Goal: Task Accomplishment & Management: Manage account settings

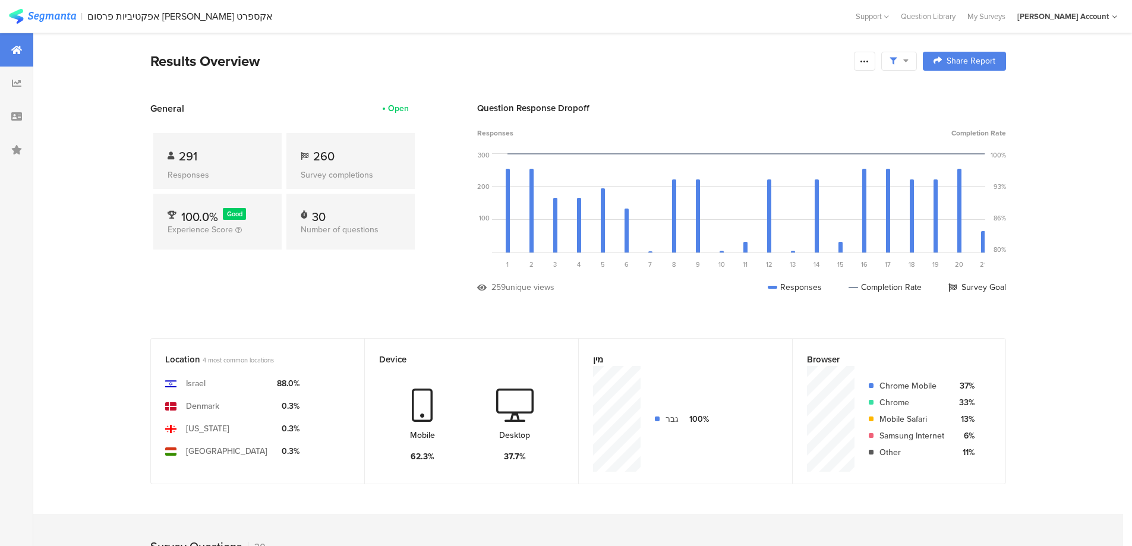
click at [820, 57] on div "Results Overview" at bounding box center [498, 60] width 697 height 21
click at [869, 59] on icon at bounding box center [864, 61] width 10 height 10
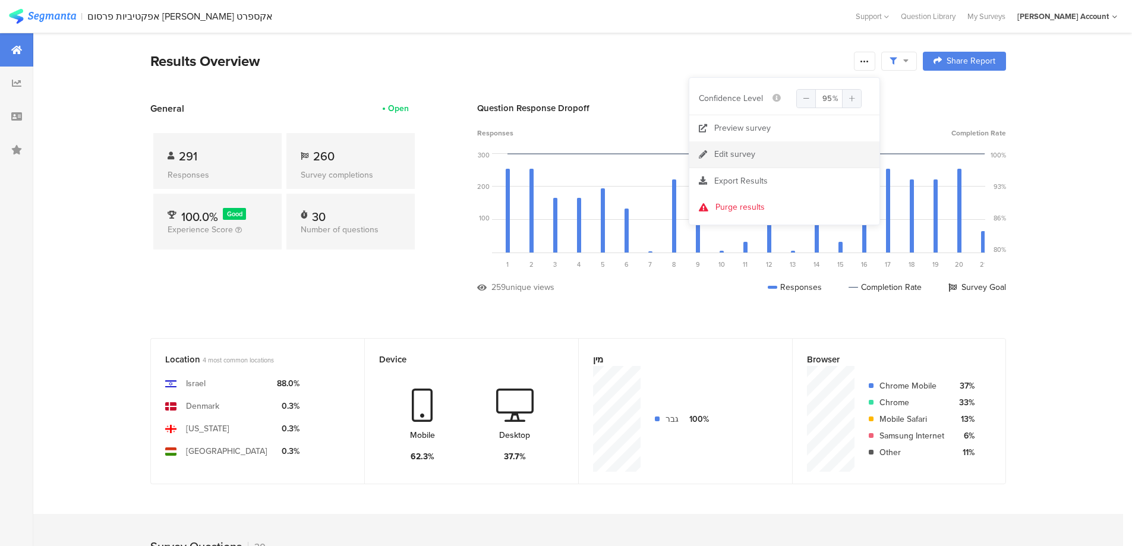
click at [756, 159] on link "Edit survey" at bounding box center [784, 154] width 190 height 26
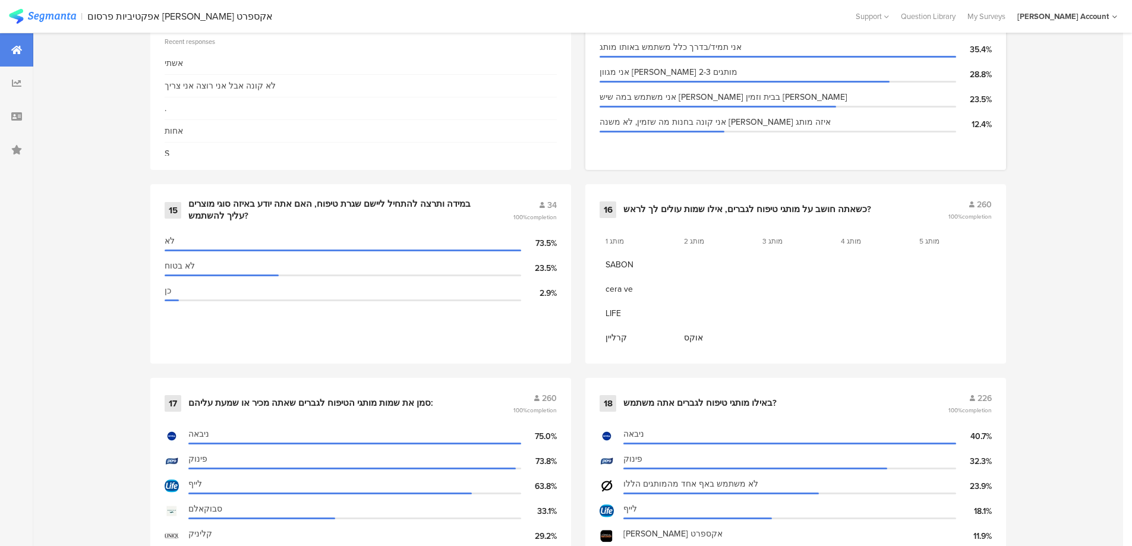
scroll to position [1822, 0]
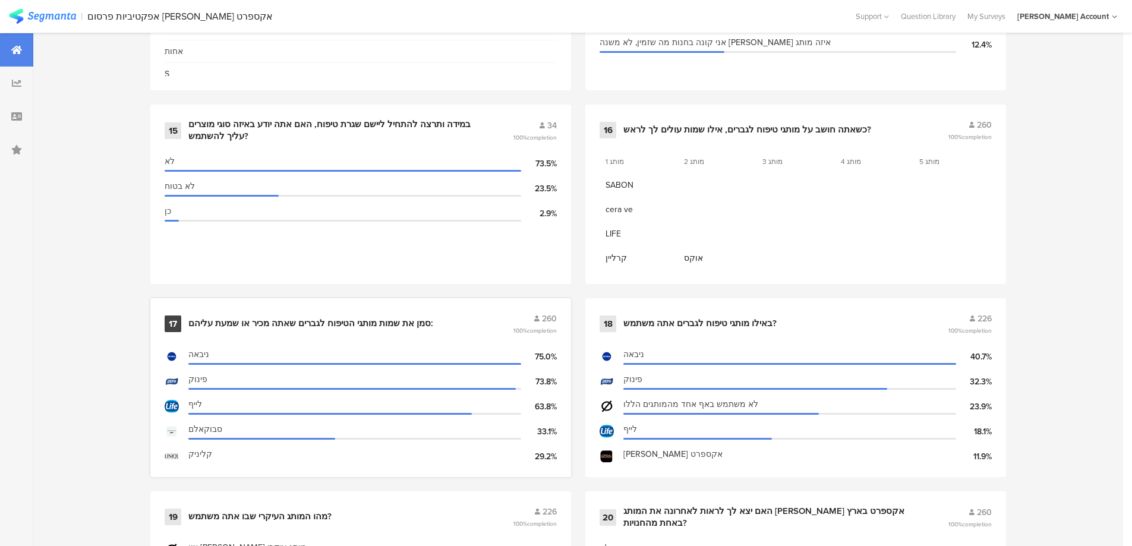
click at [287, 312] on div "17 סמן את שמות מותגי הטיפוח לגברים שאתה מכיר או שמעת עליהם: 260 100% completion" at bounding box center [361, 323] width 392 height 23
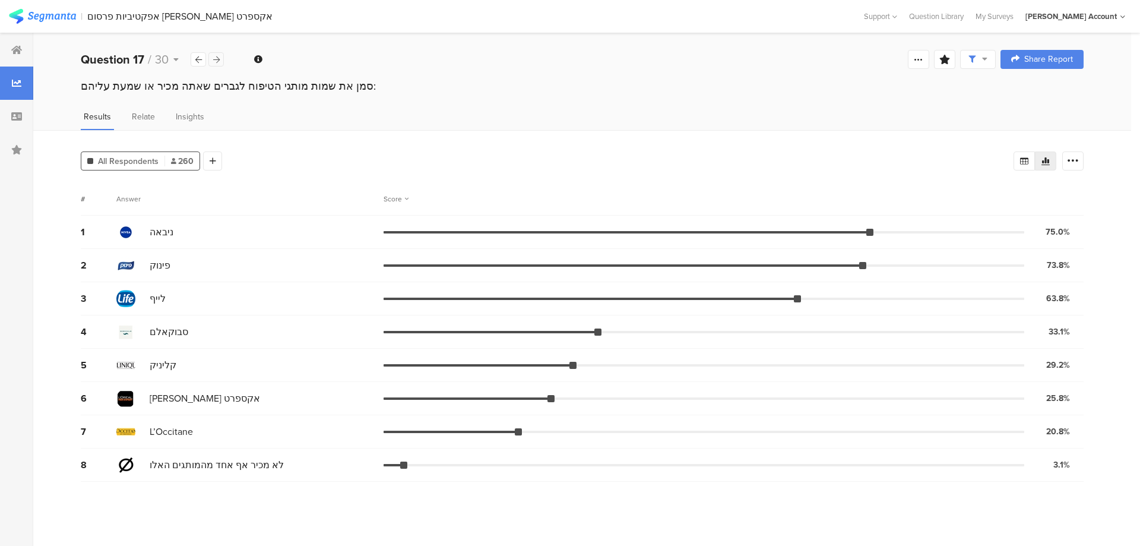
click at [213, 56] on icon at bounding box center [216, 60] width 7 height 8
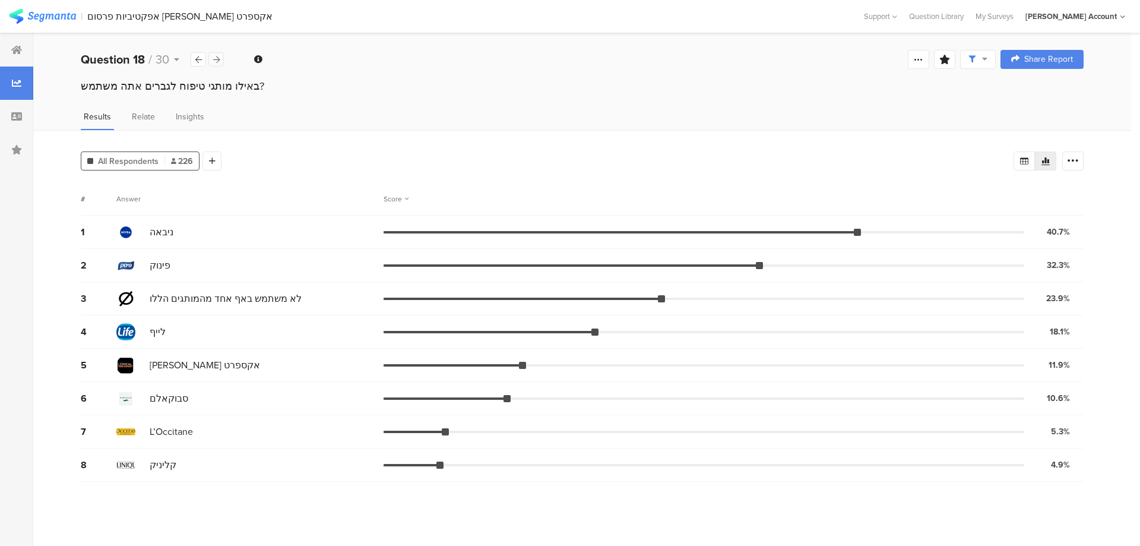
click at [214, 56] on icon at bounding box center [216, 60] width 7 height 8
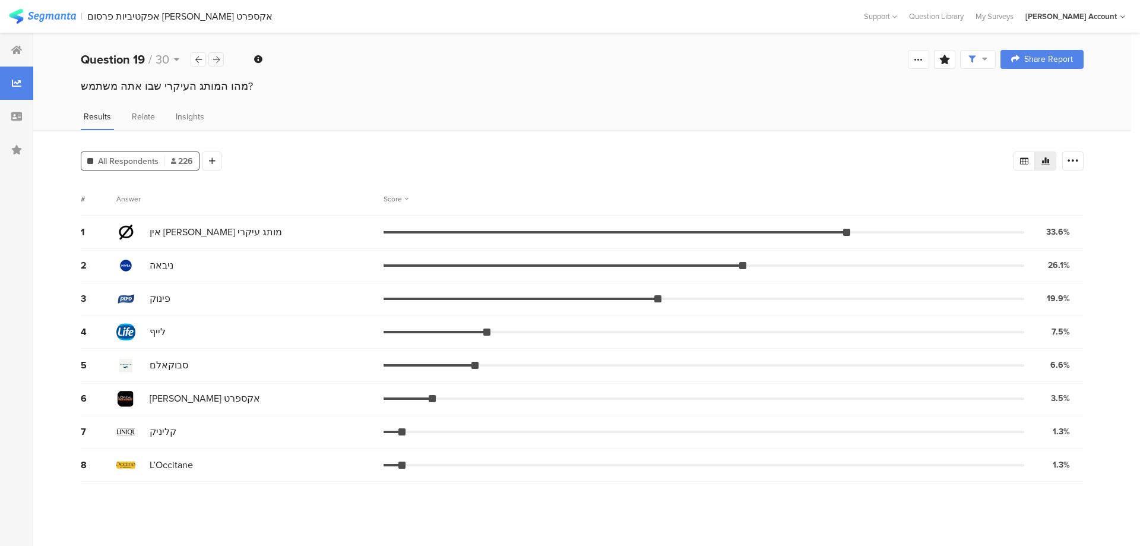
click at [214, 56] on icon at bounding box center [216, 60] width 7 height 8
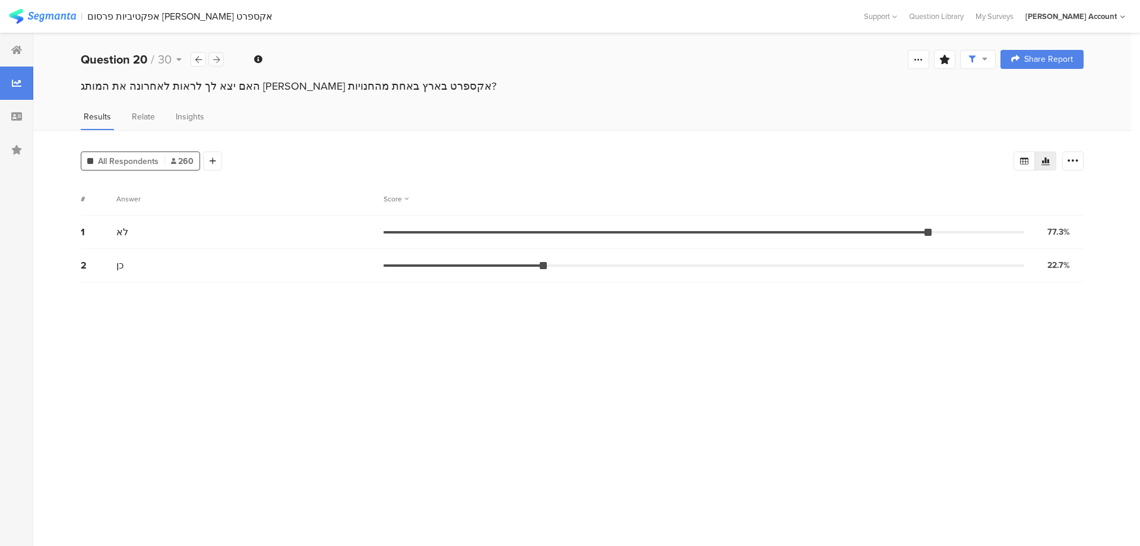
click at [214, 56] on icon at bounding box center [216, 60] width 7 height 8
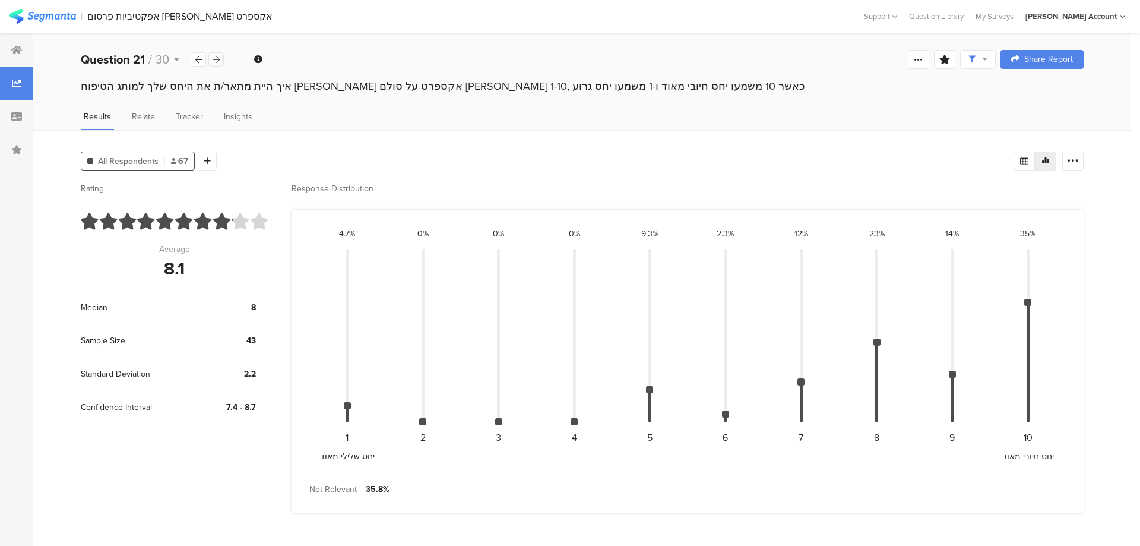
click at [217, 56] on icon at bounding box center [216, 60] width 7 height 8
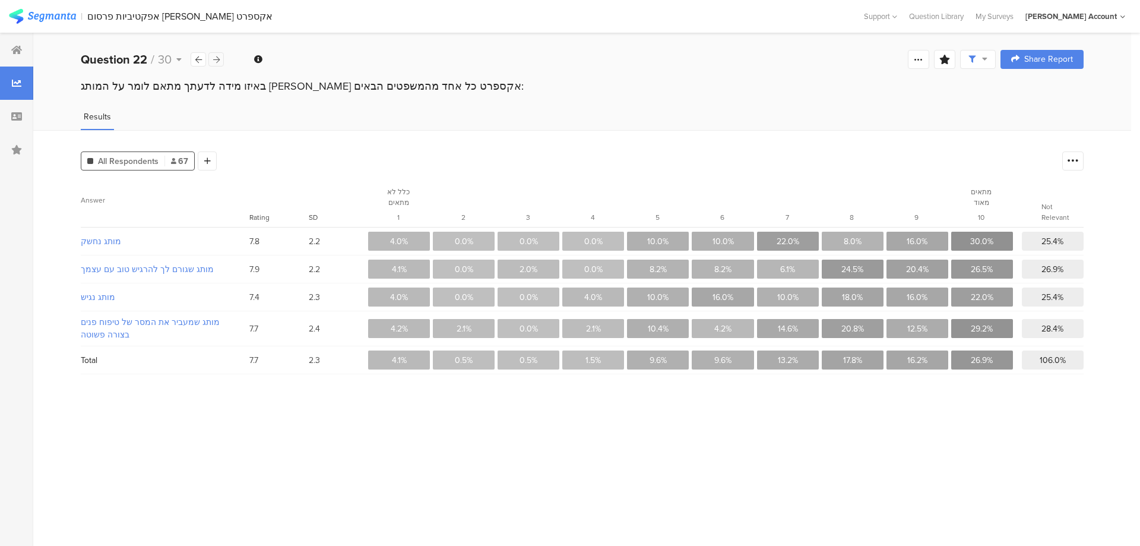
click at [217, 56] on icon at bounding box center [216, 60] width 7 height 8
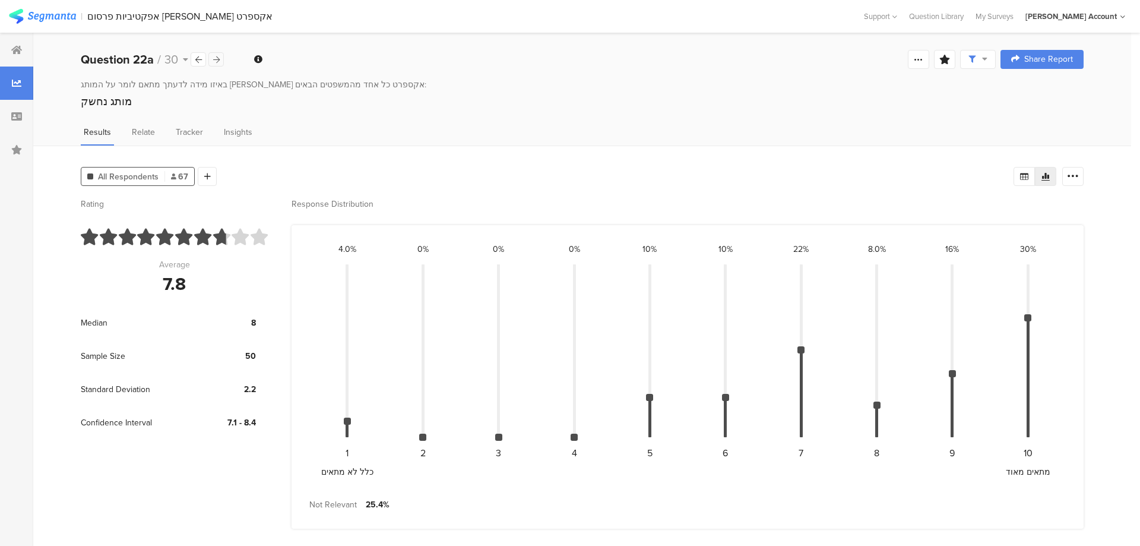
click at [217, 56] on icon at bounding box center [216, 60] width 7 height 8
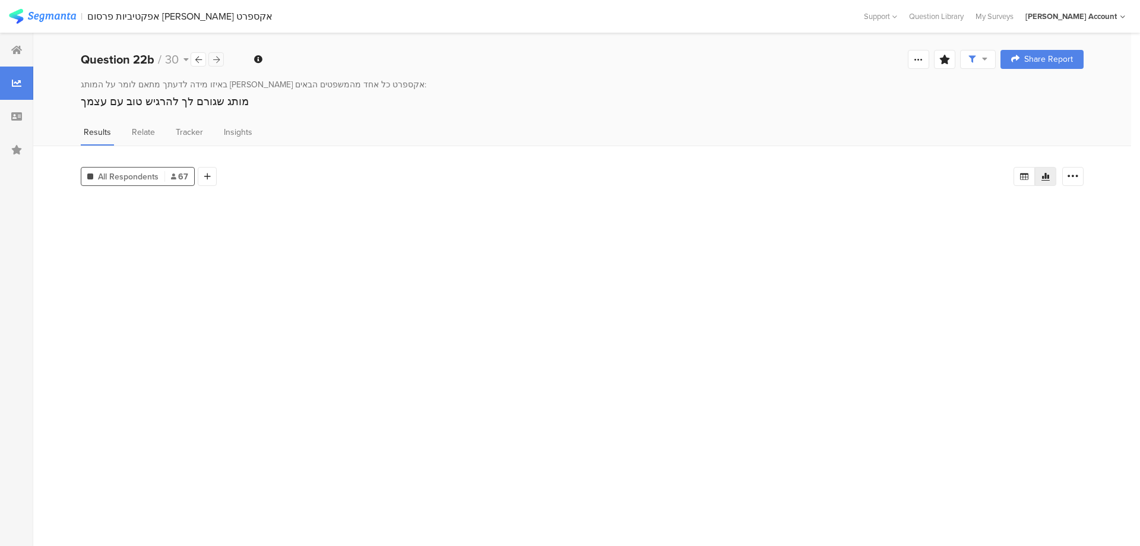
click at [217, 56] on icon at bounding box center [216, 60] width 7 height 8
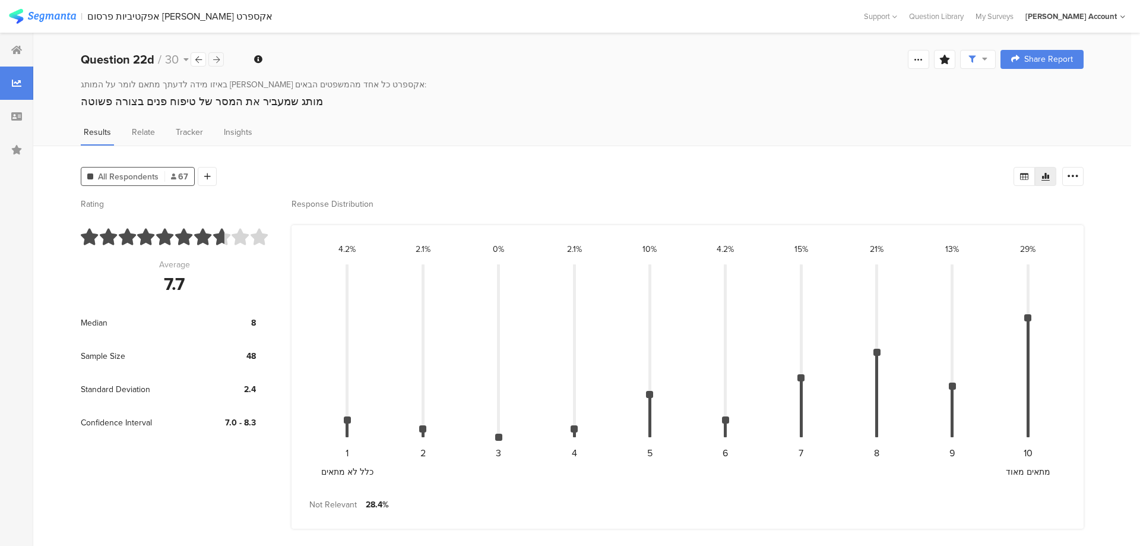
click at [217, 56] on icon at bounding box center [216, 60] width 7 height 8
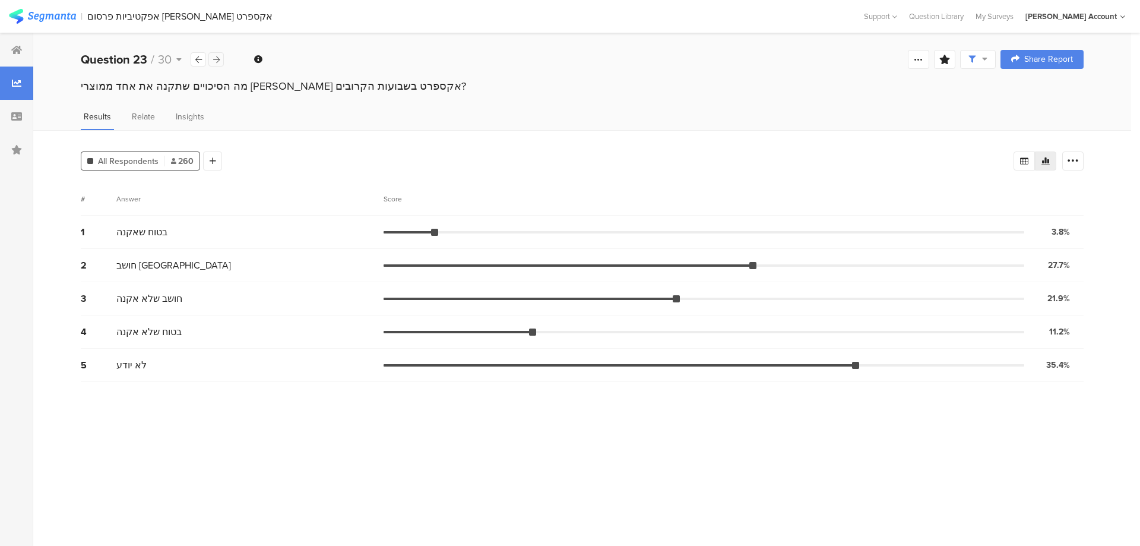
click at [217, 56] on icon at bounding box center [216, 60] width 7 height 8
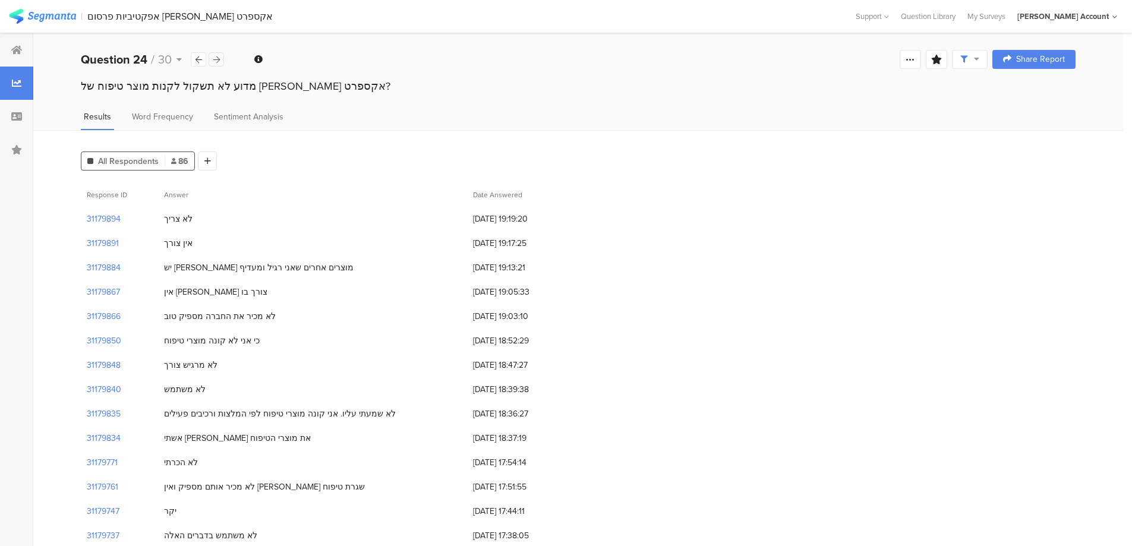
click at [217, 56] on icon at bounding box center [216, 60] width 7 height 8
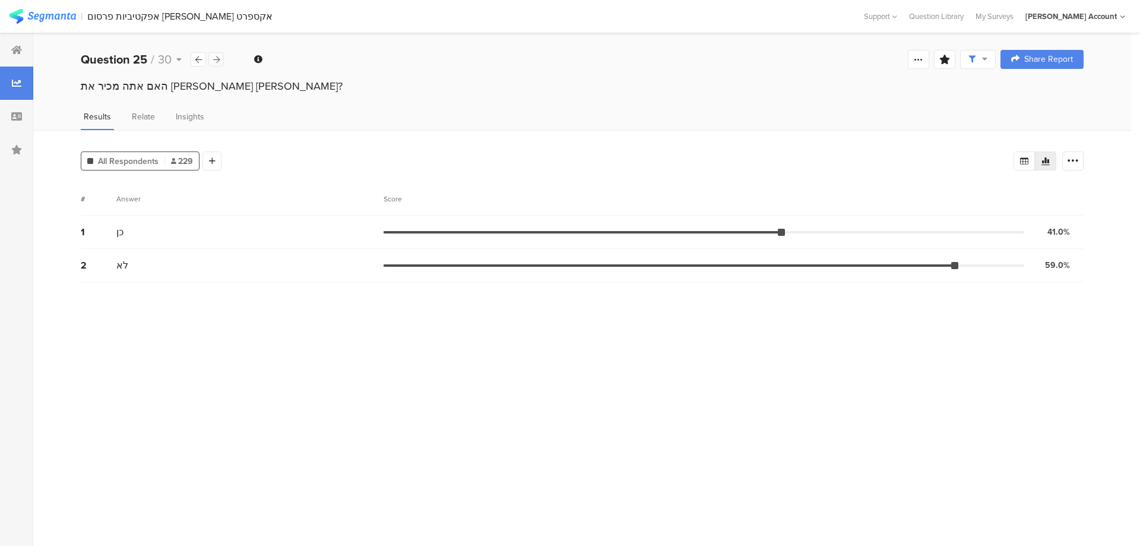
click at [217, 56] on icon at bounding box center [216, 60] width 7 height 8
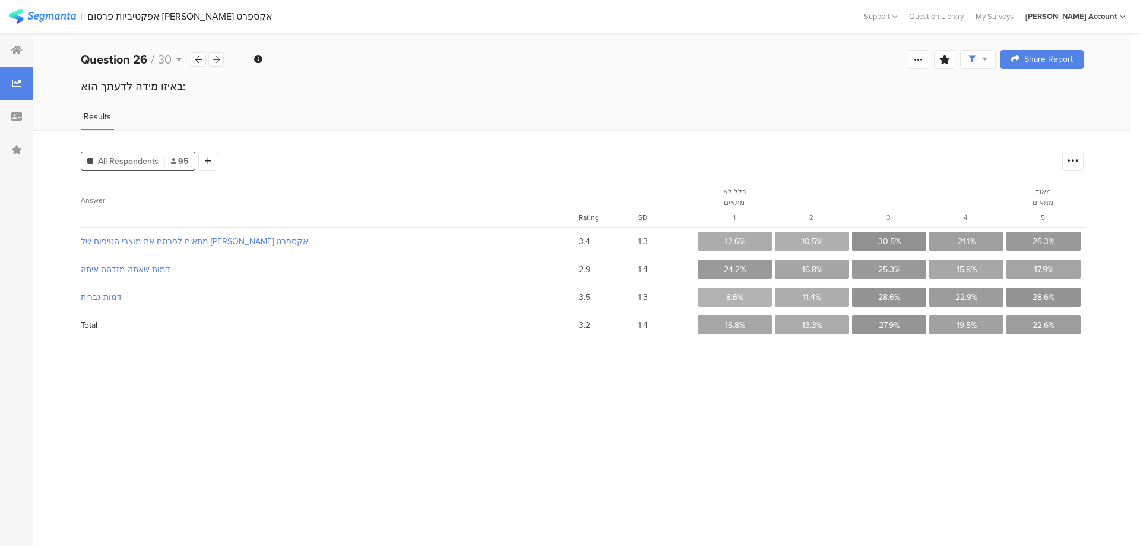
click at [217, 56] on icon at bounding box center [216, 60] width 7 height 8
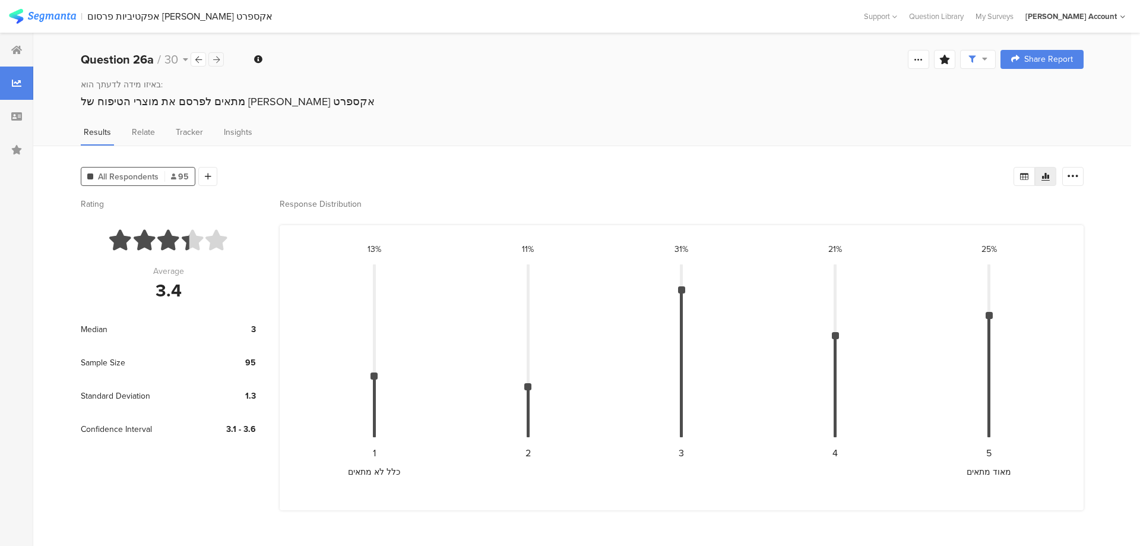
click at [217, 56] on icon at bounding box center [216, 60] width 7 height 8
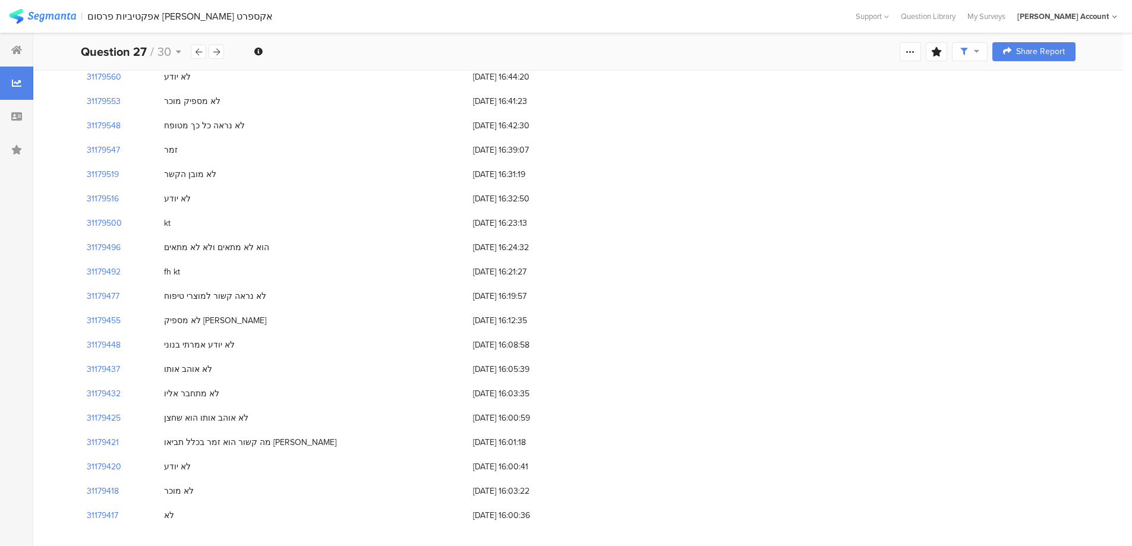
scroll to position [680, 0]
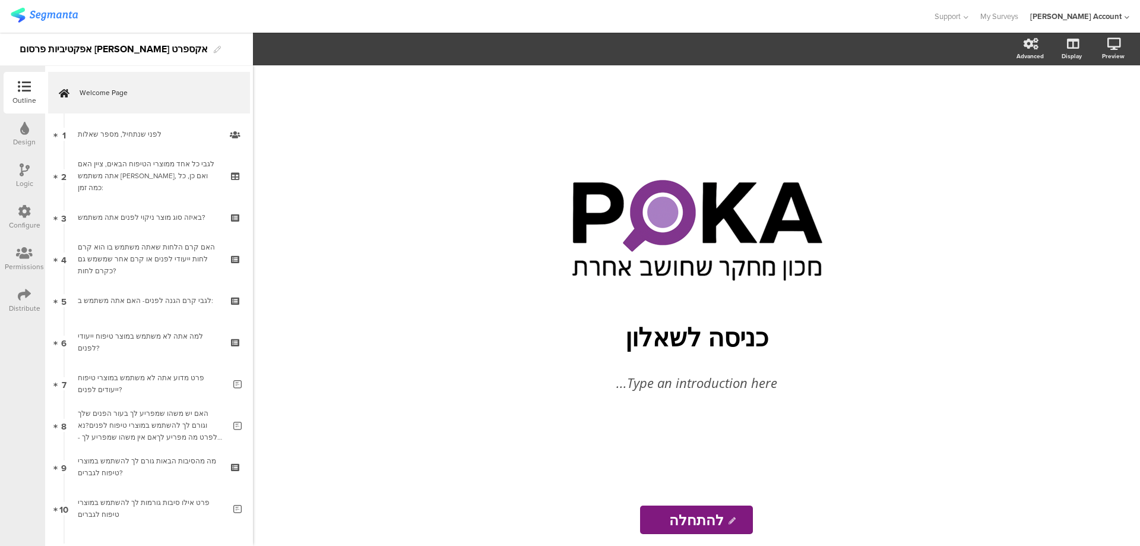
click at [18, 293] on icon at bounding box center [24, 294] width 13 height 13
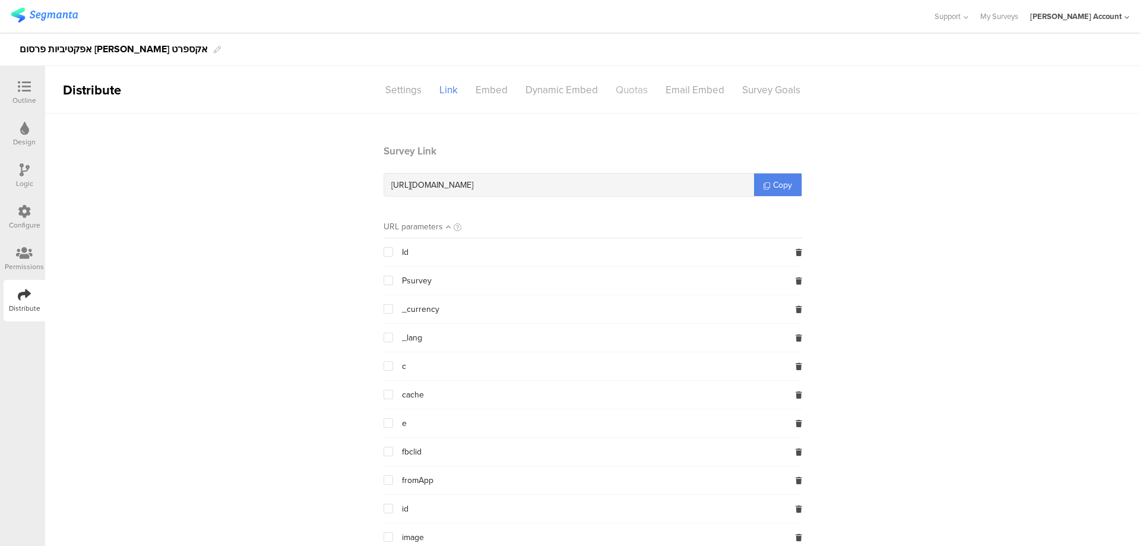
click at [625, 91] on div "Quotas" at bounding box center [632, 90] width 50 height 21
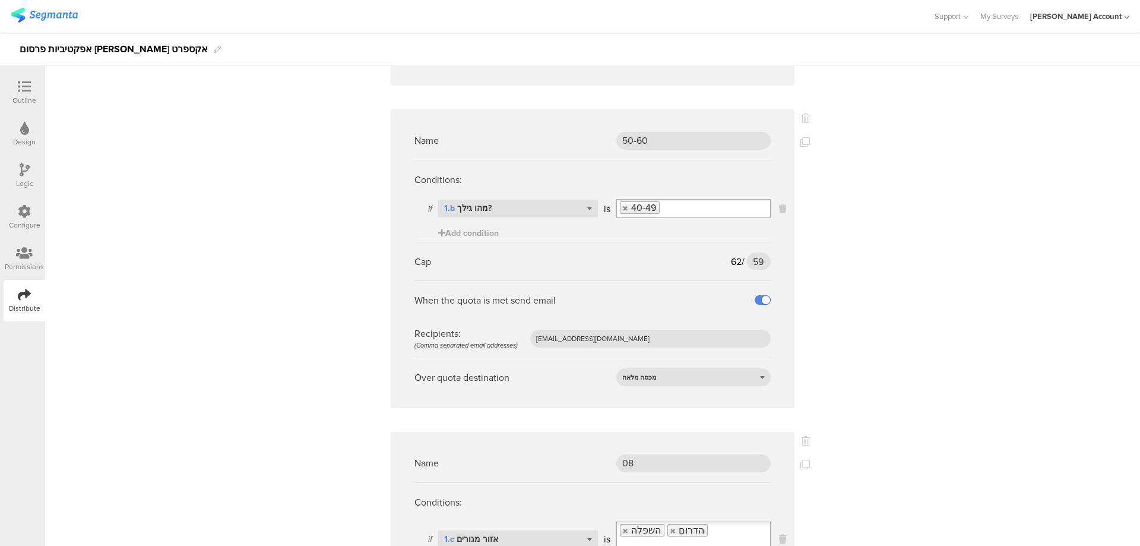
scroll to position [1109, 0]
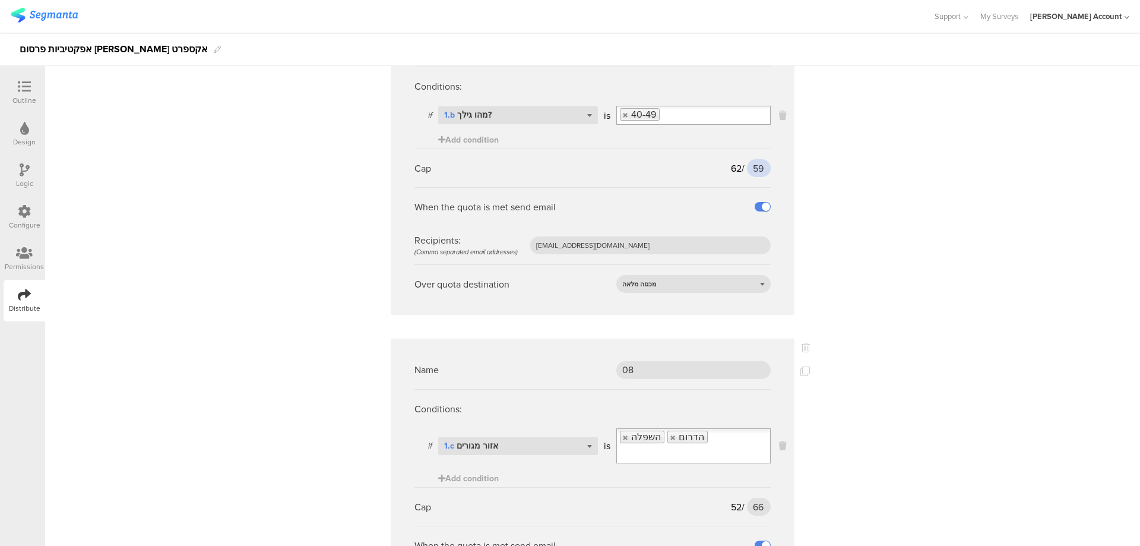
click at [758, 159] on input "59" at bounding box center [759, 168] width 24 height 18
click at [757, 159] on input "59" at bounding box center [759, 168] width 24 height 18
click at [751, 159] on input "59" at bounding box center [759, 168] width 24 height 18
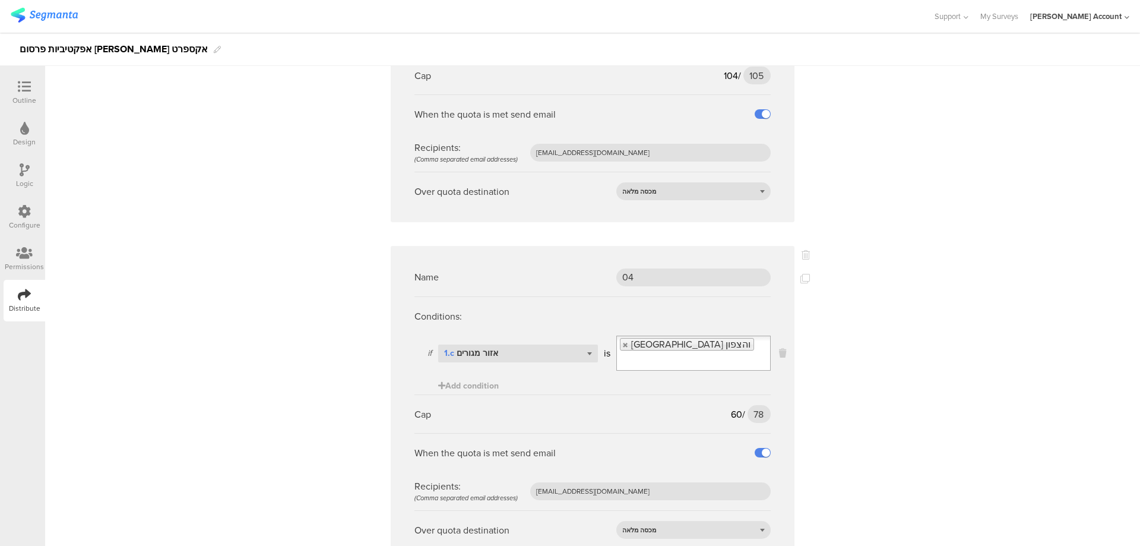
scroll to position [2890, 0]
